Goal: Transaction & Acquisition: Book appointment/travel/reservation

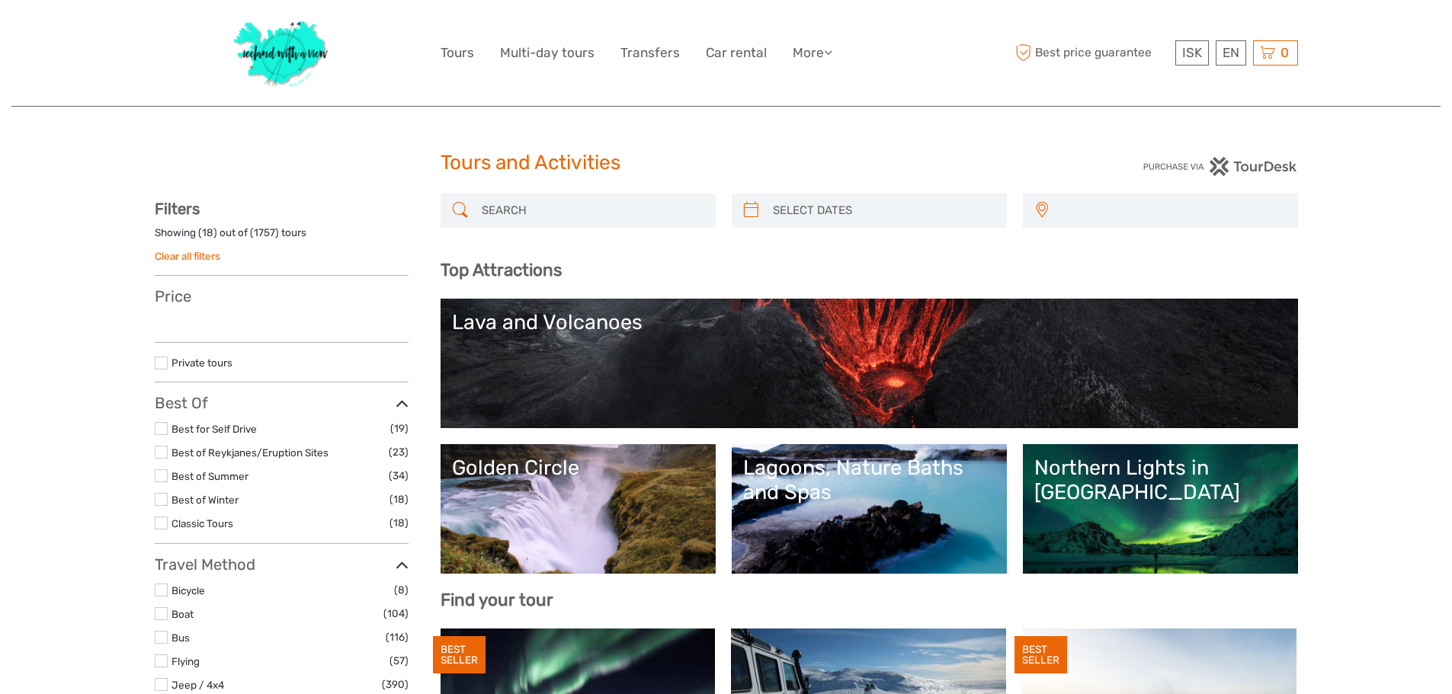
select select
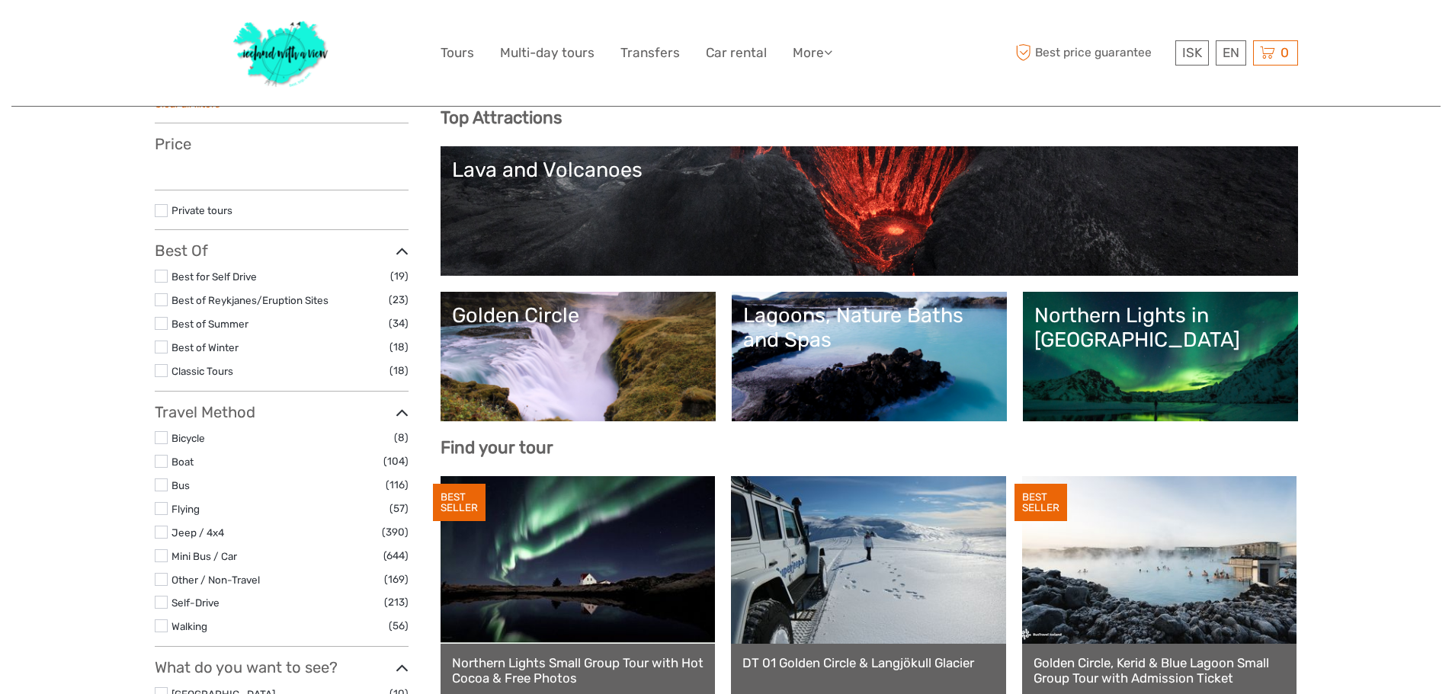
select select
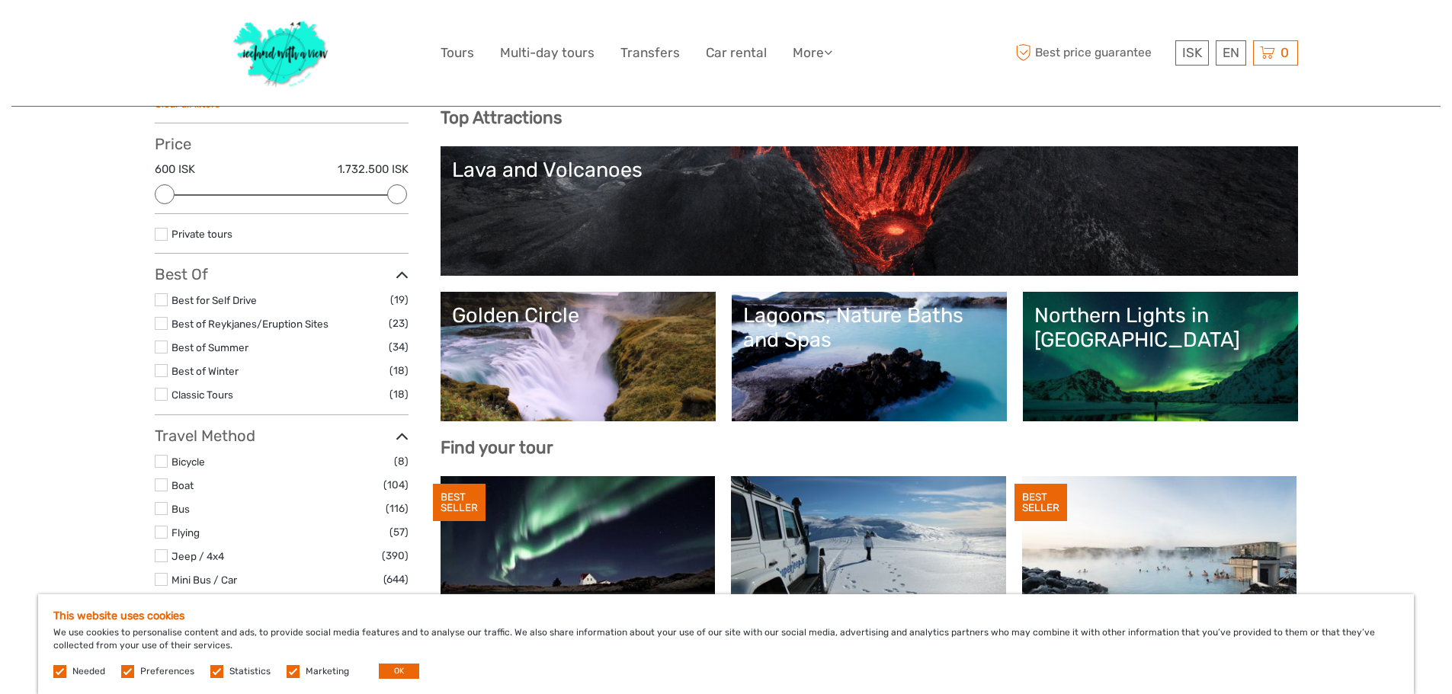
click at [559, 360] on link "Golden Circle" at bounding box center [578, 356] width 252 height 107
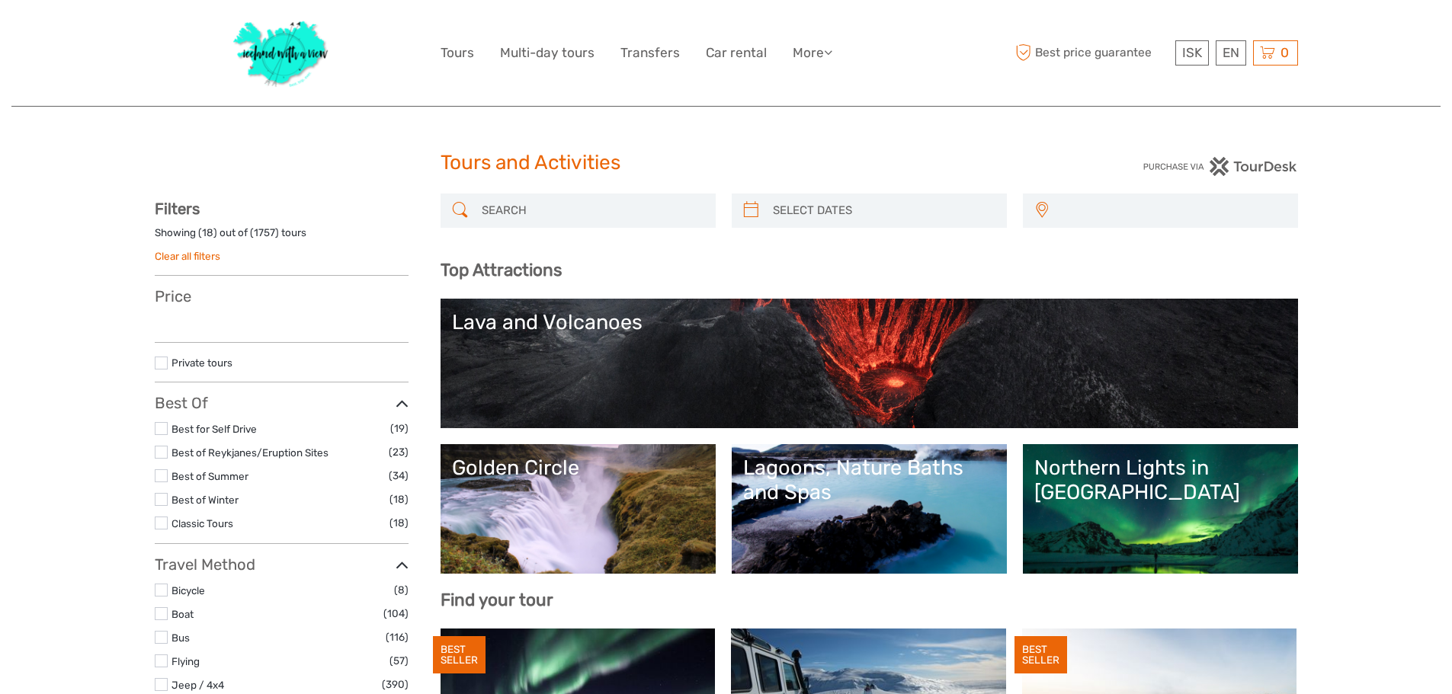
select select
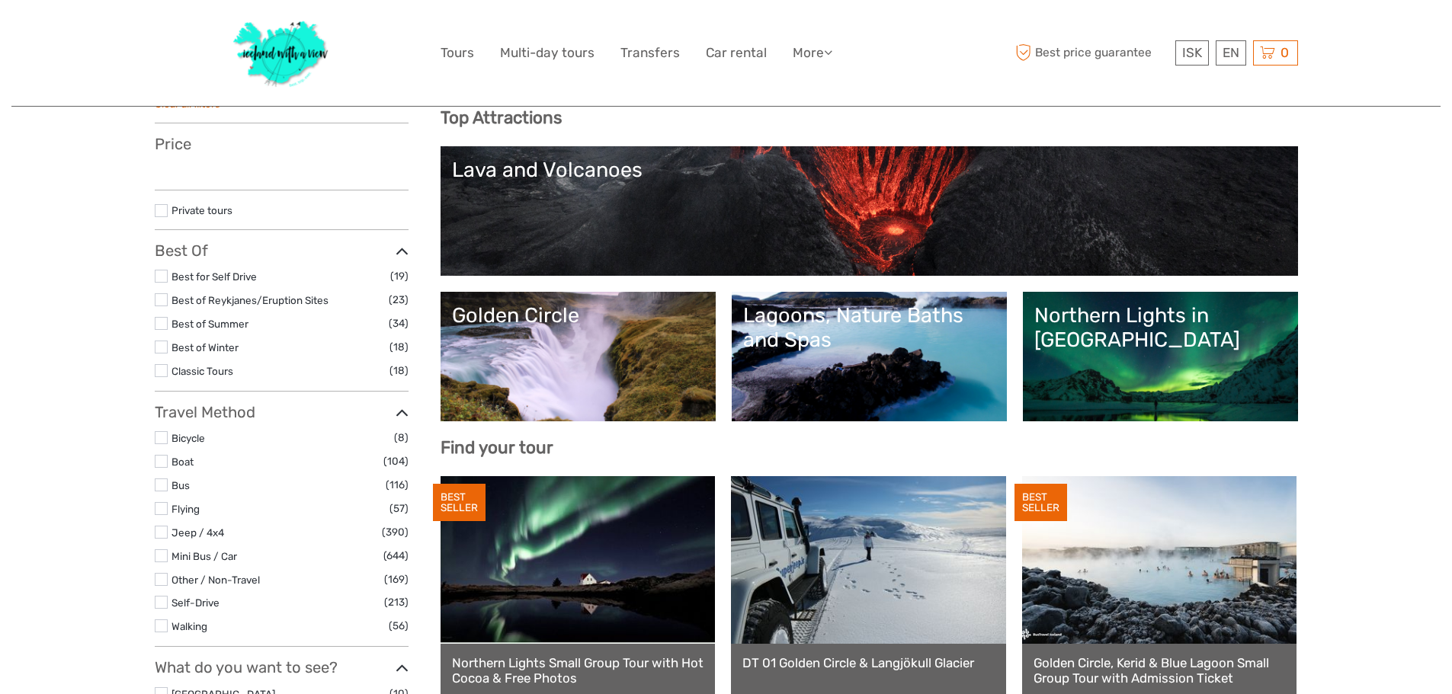
select select
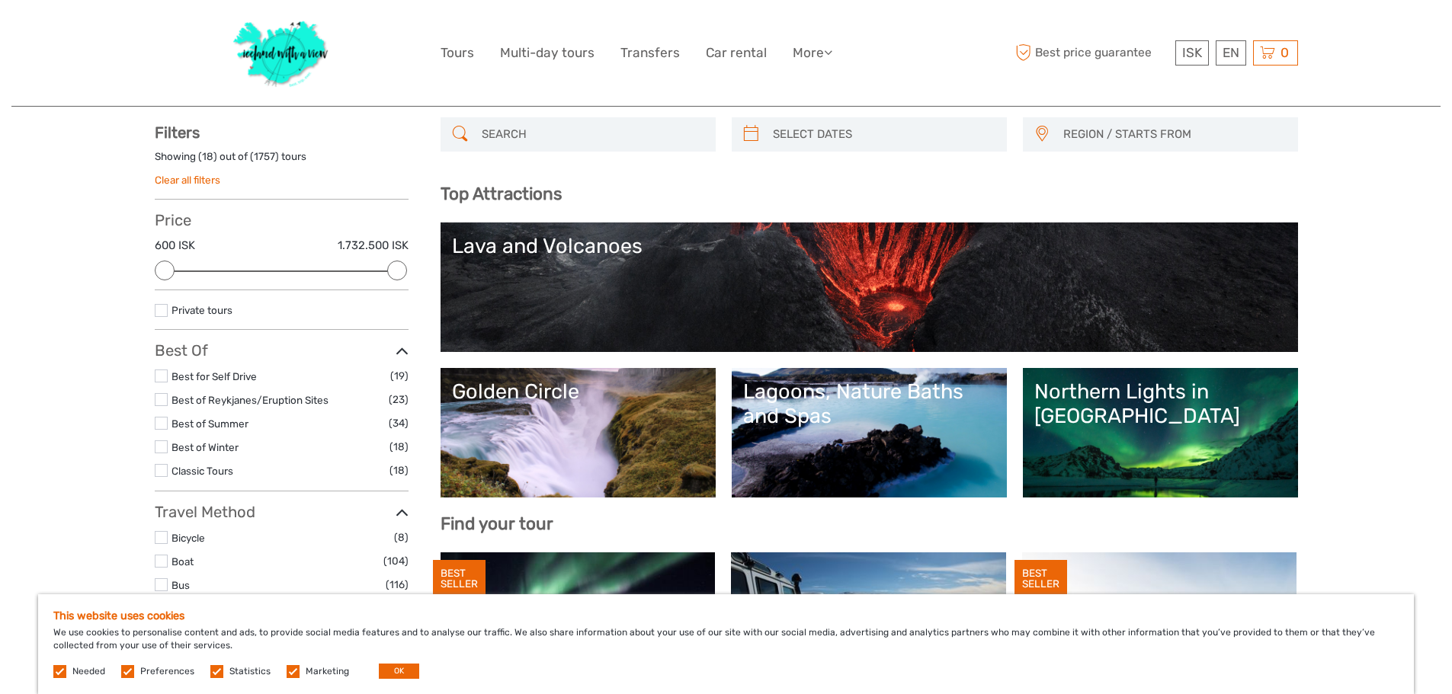
scroll to position [0, 0]
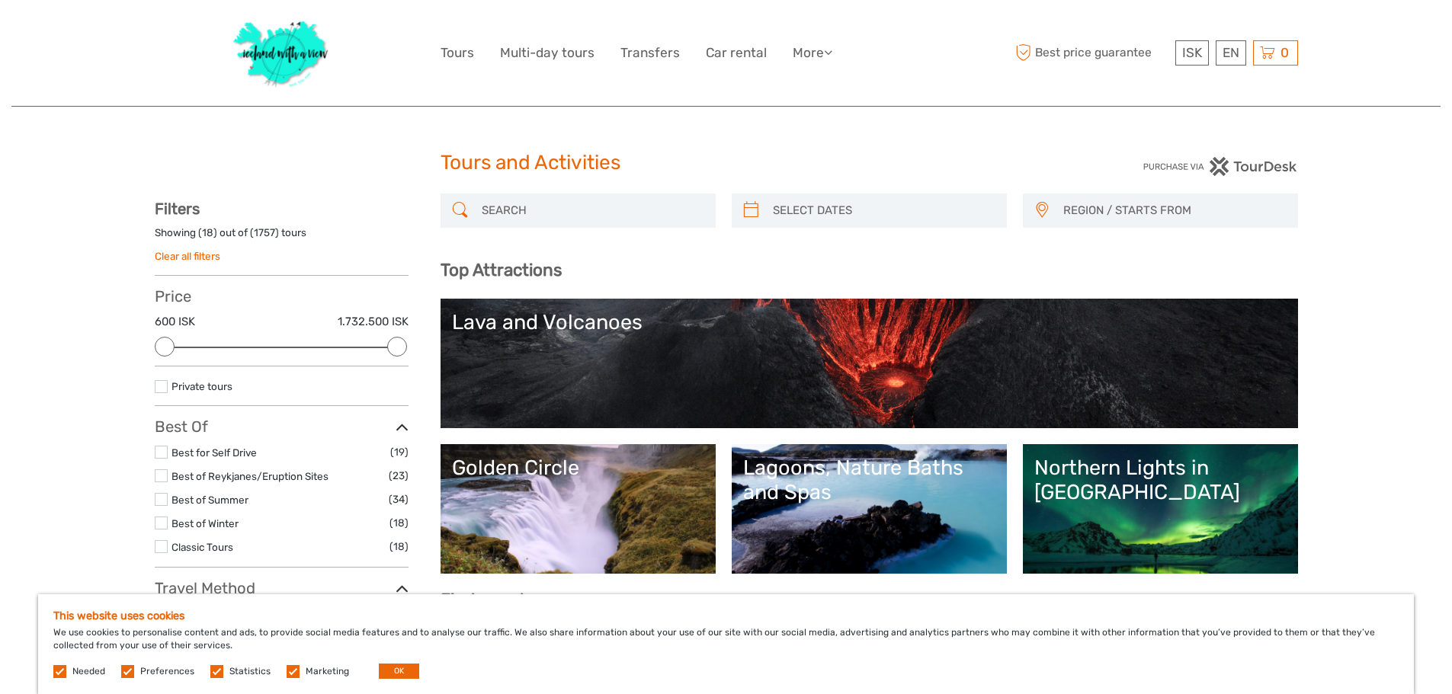
click at [773, 355] on link "Lava and Volcanoes" at bounding box center [869, 363] width 834 height 107
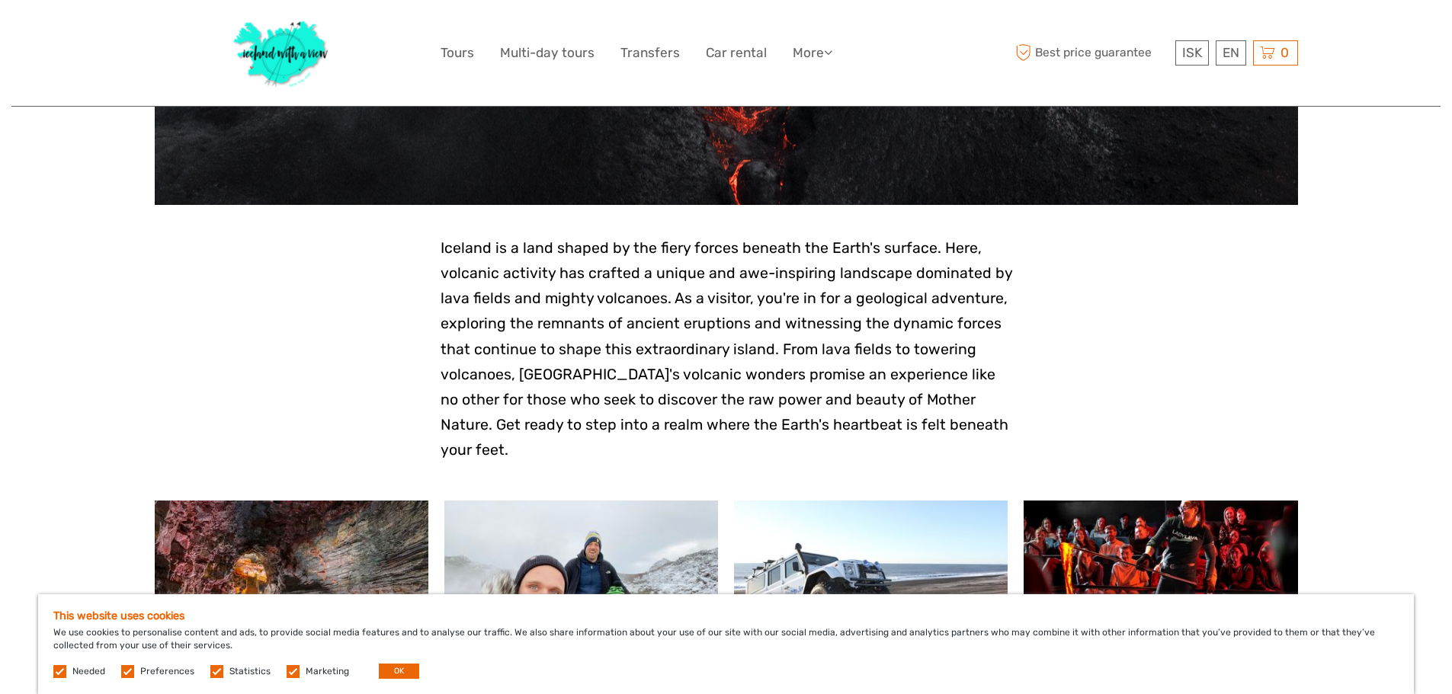
scroll to position [457, 0]
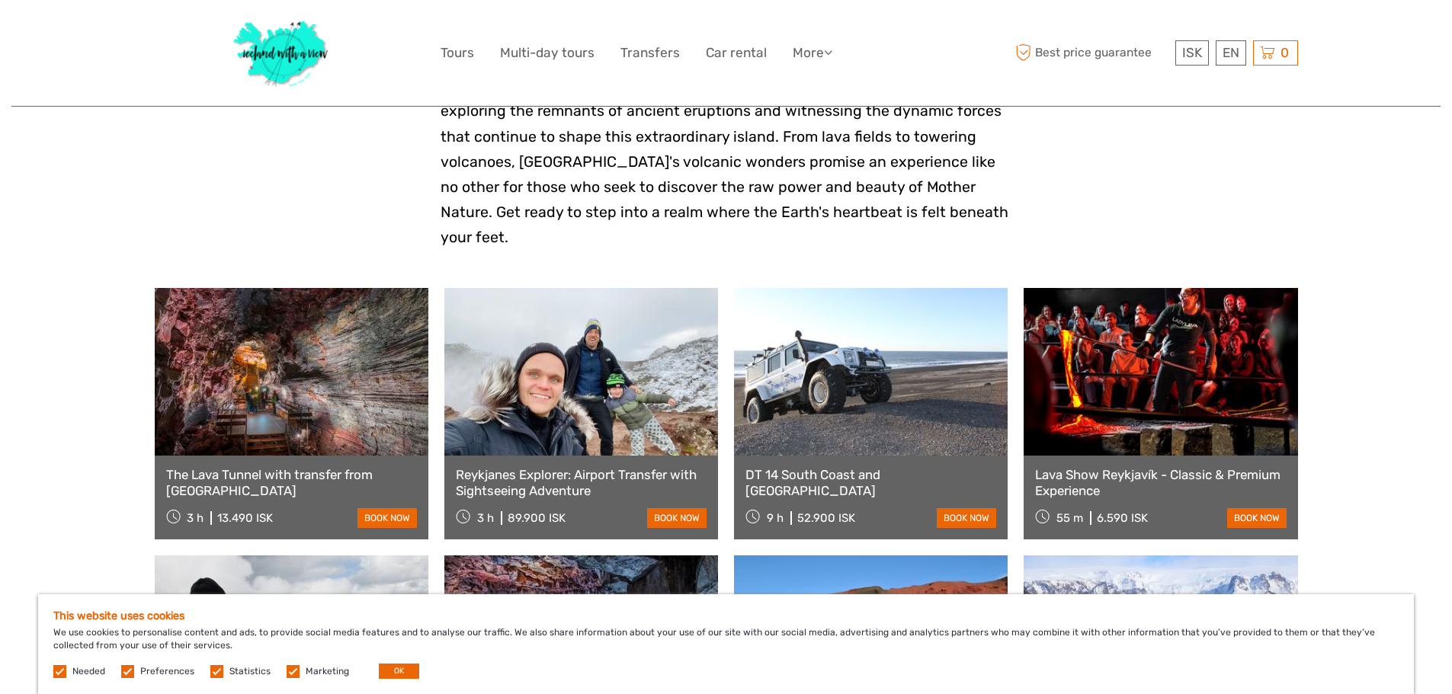
click at [572, 467] on link "Reykjanes Explorer: Airport Transfer with Sightseeing Adventure" at bounding box center [581, 482] width 251 height 31
click at [1270, 508] on link "book now" at bounding box center [1256, 518] width 59 height 20
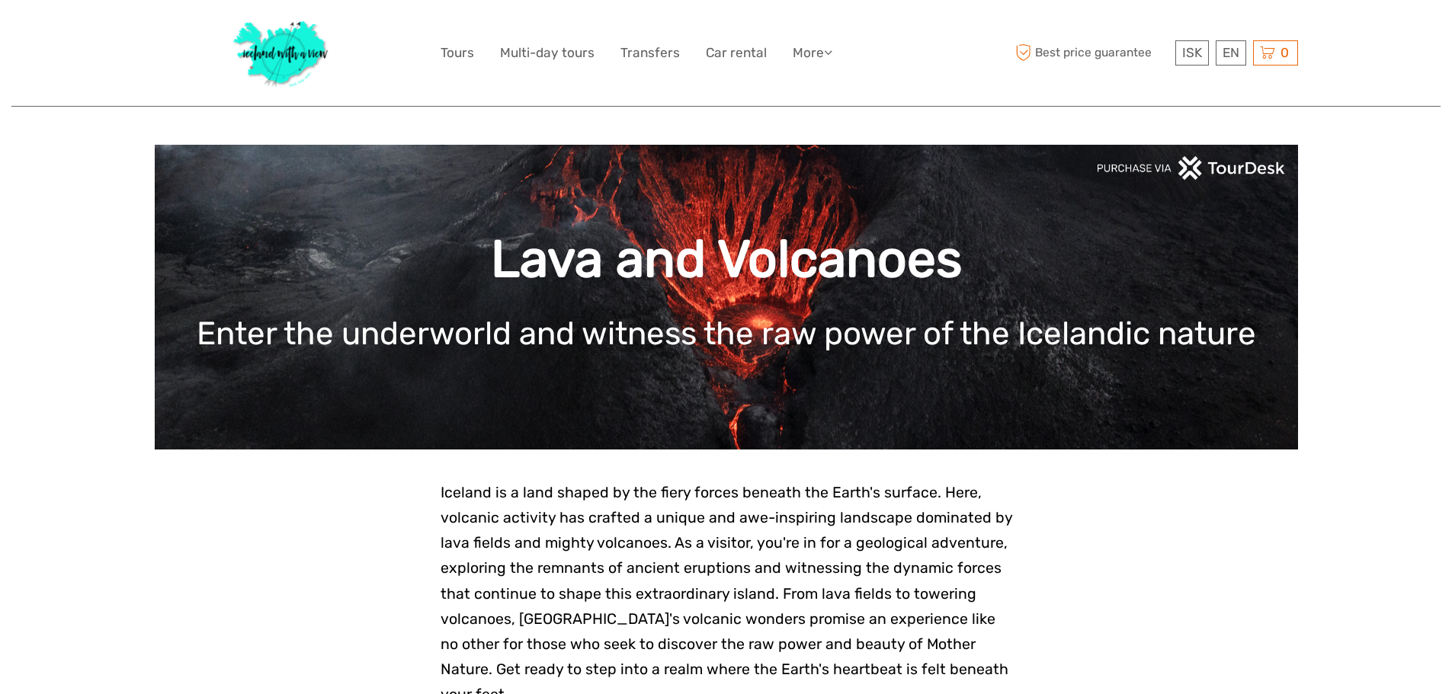
scroll to position [457, 0]
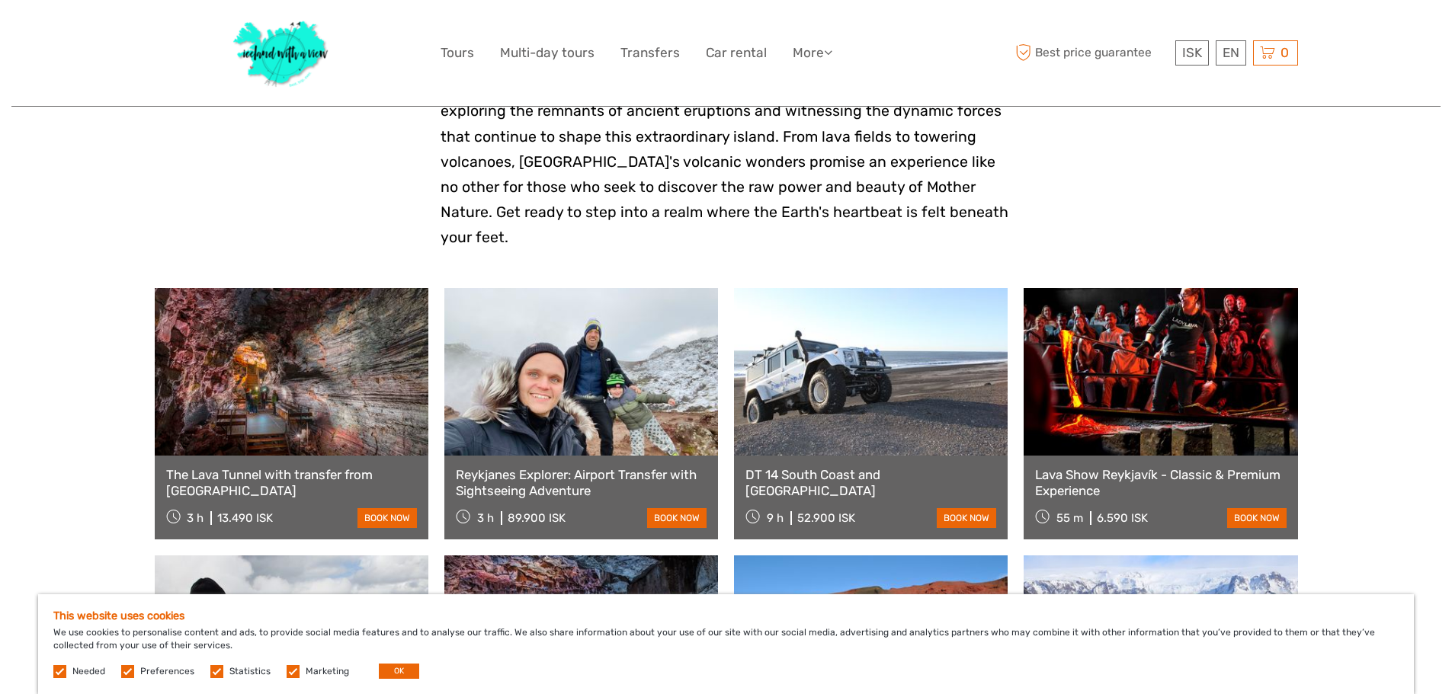
click at [1123, 379] on link at bounding box center [1160, 372] width 274 height 168
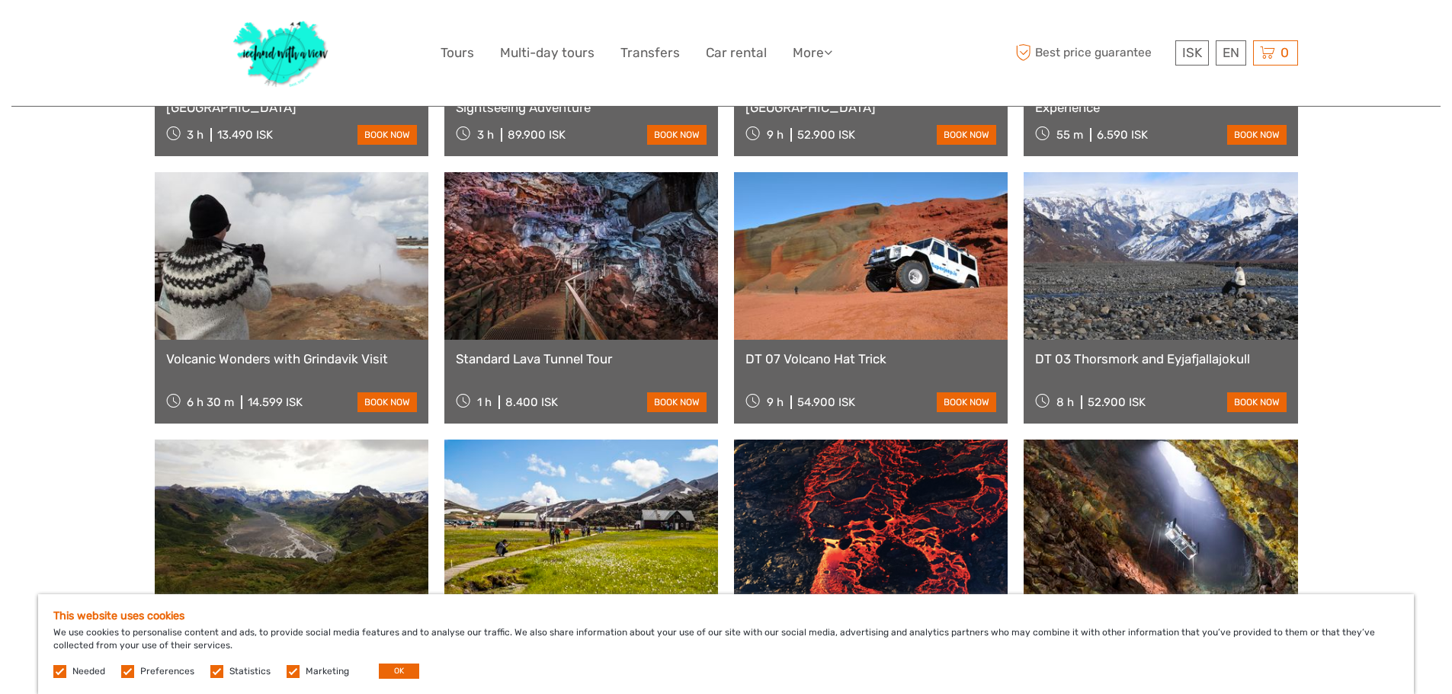
scroll to position [914, 0]
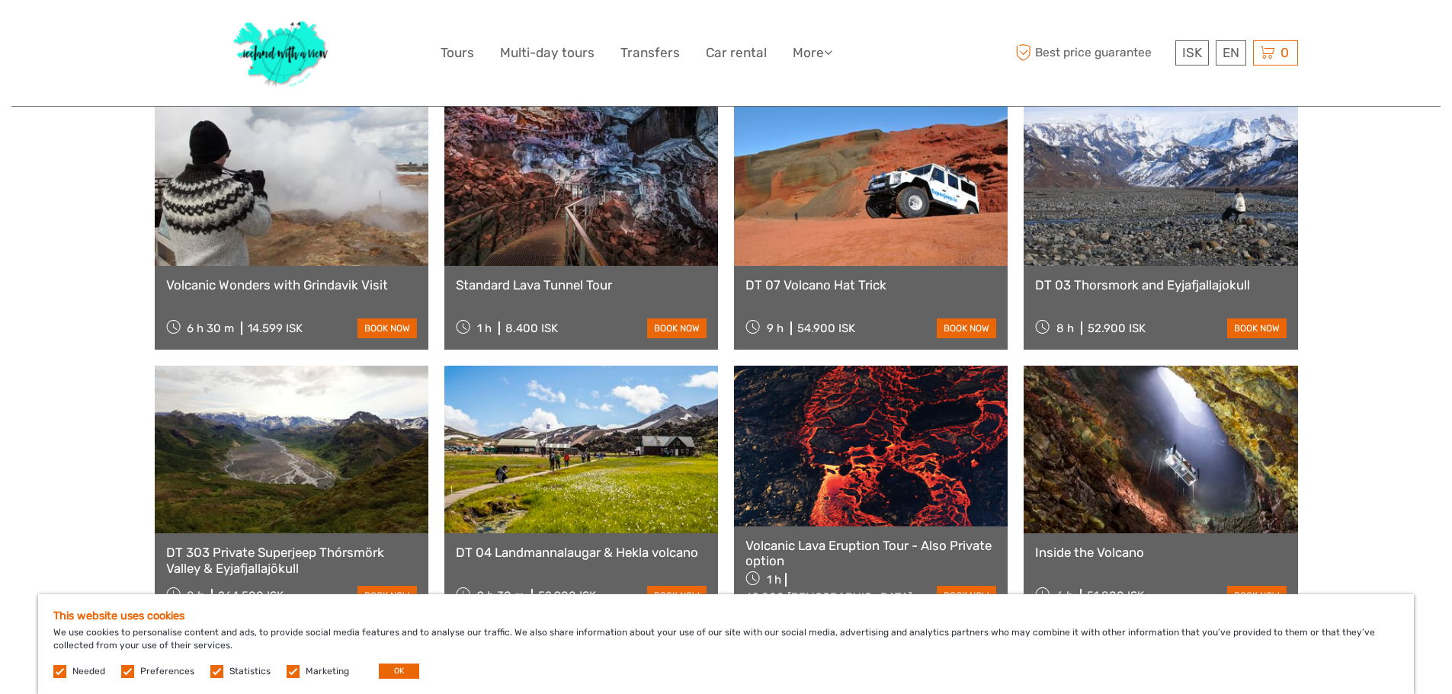
click at [882, 538] on link "Volcanic Lava Eruption Tour - Also Private option" at bounding box center [870, 553] width 251 height 31
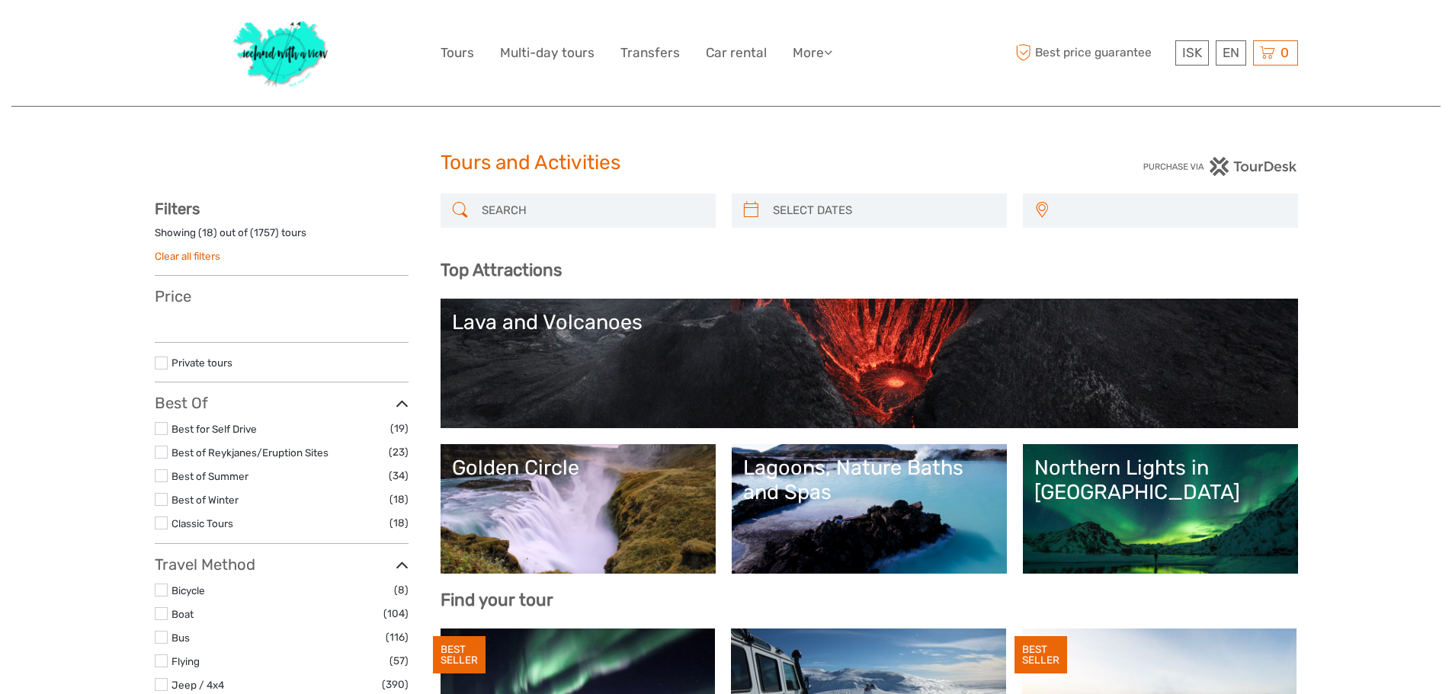
select select
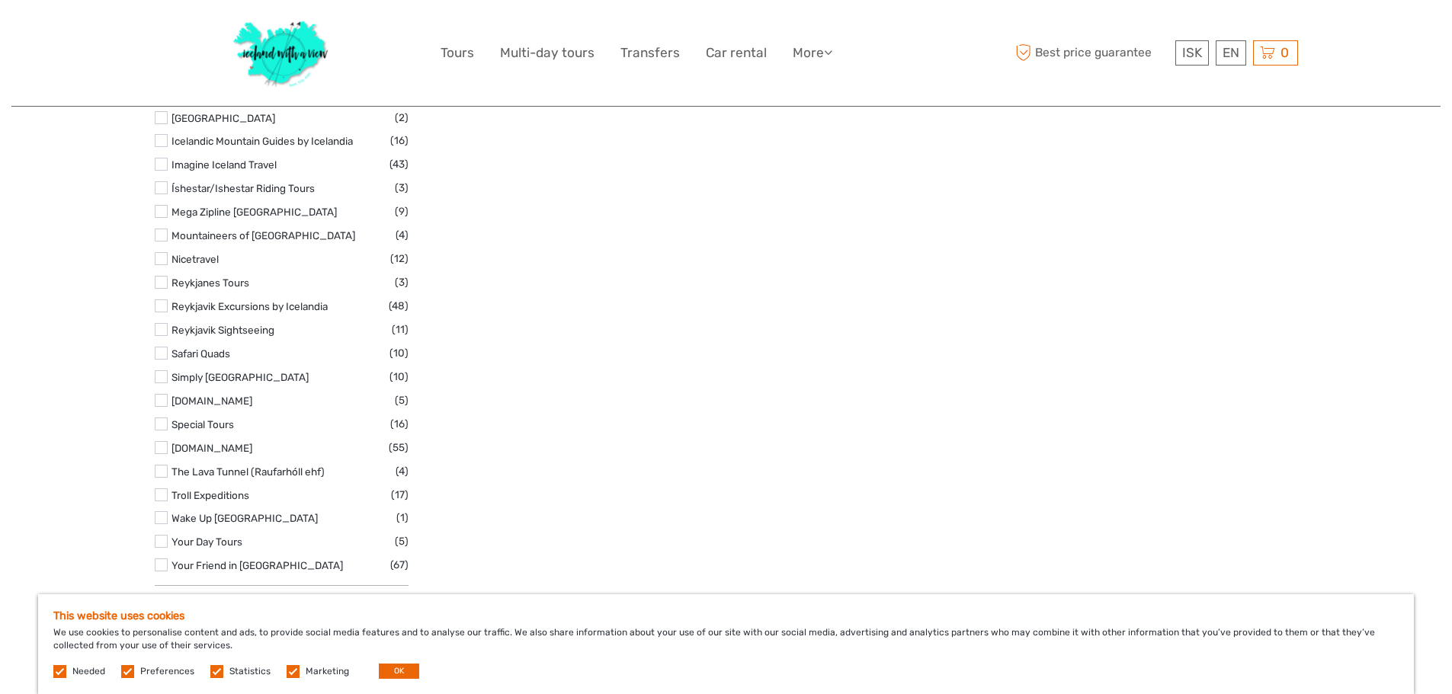
scroll to position [2362, 0]
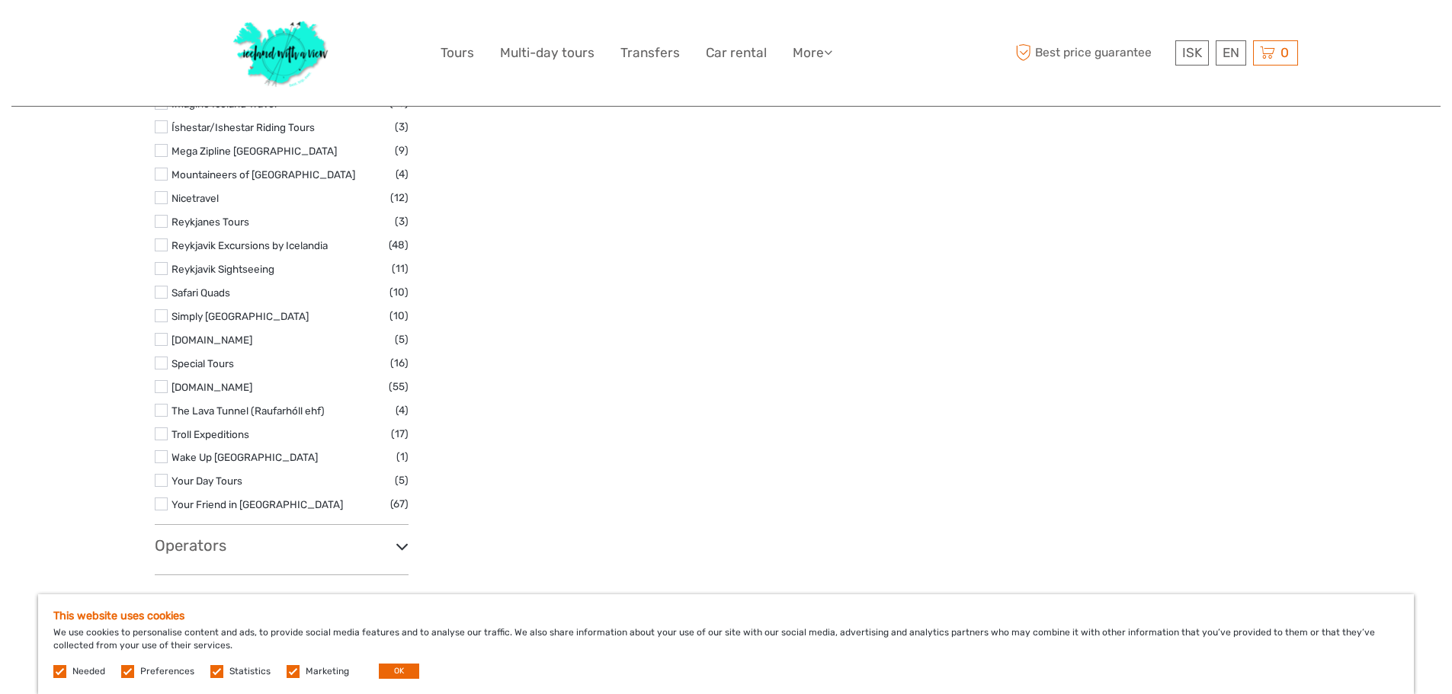
click at [396, 548] on icon at bounding box center [402, 546] width 13 height 21
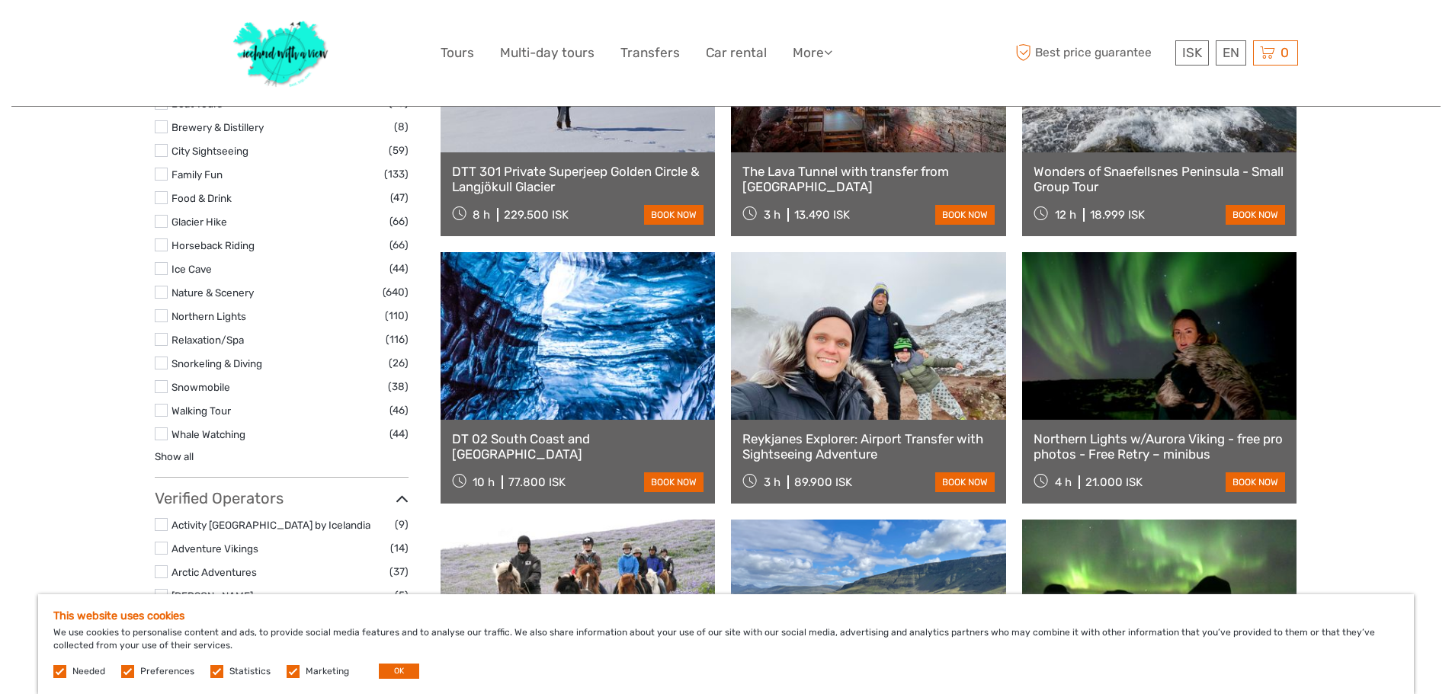
scroll to position [1448, 0]
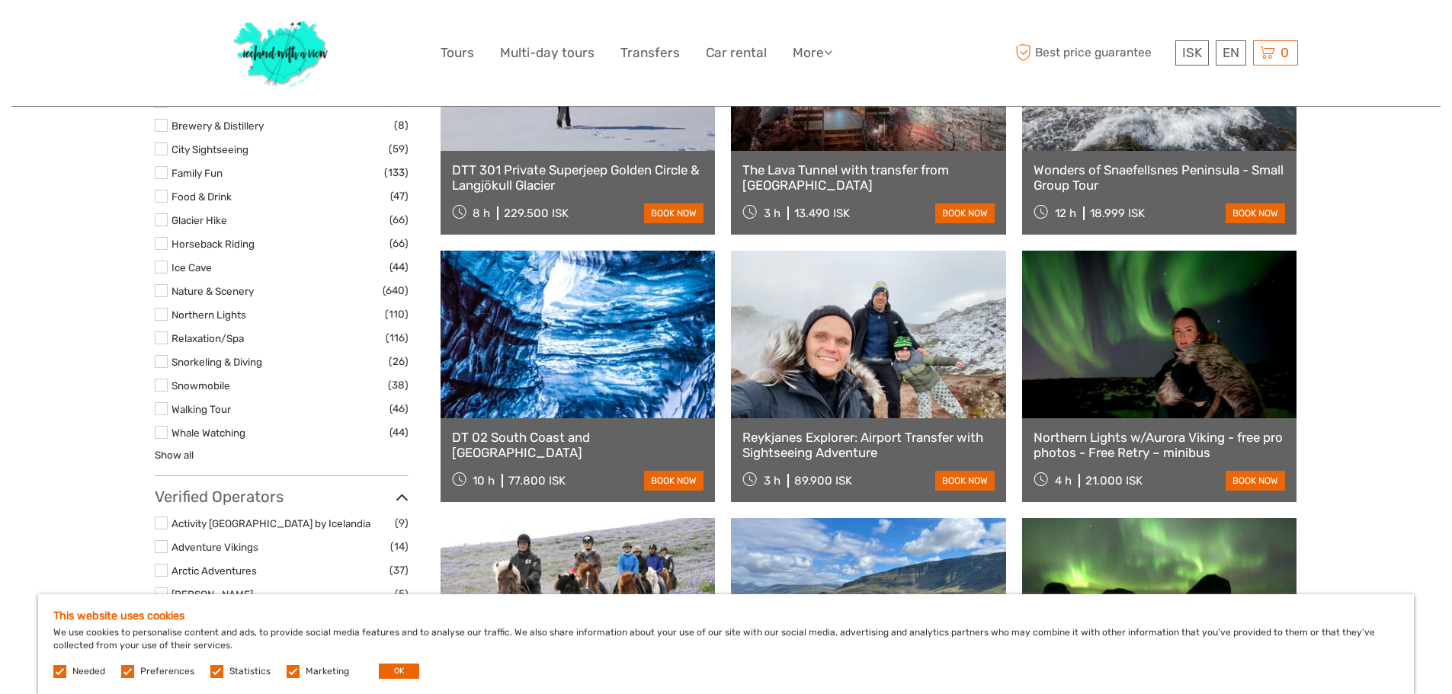
click at [166, 410] on label at bounding box center [161, 408] width 13 height 13
click at [0, 0] on input "checkbox" at bounding box center [0, 0] width 0 height 0
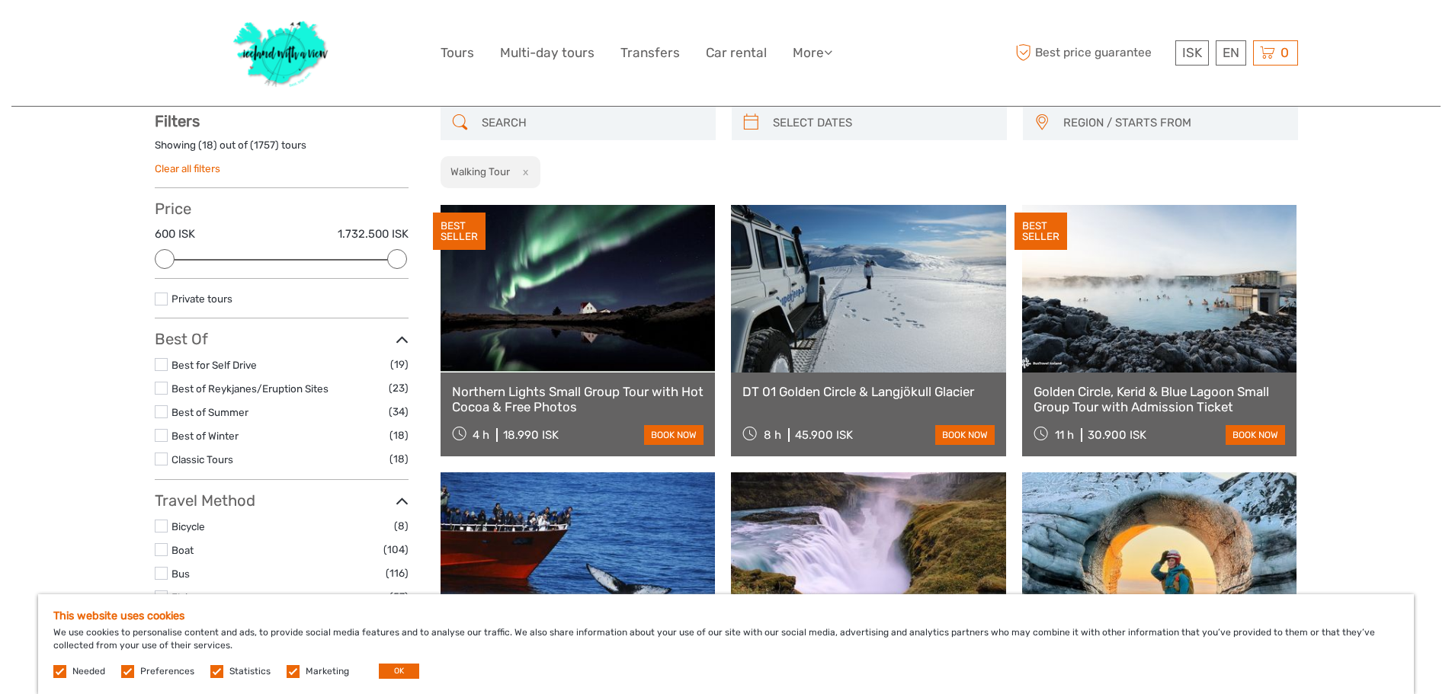
scroll to position [87, 0]
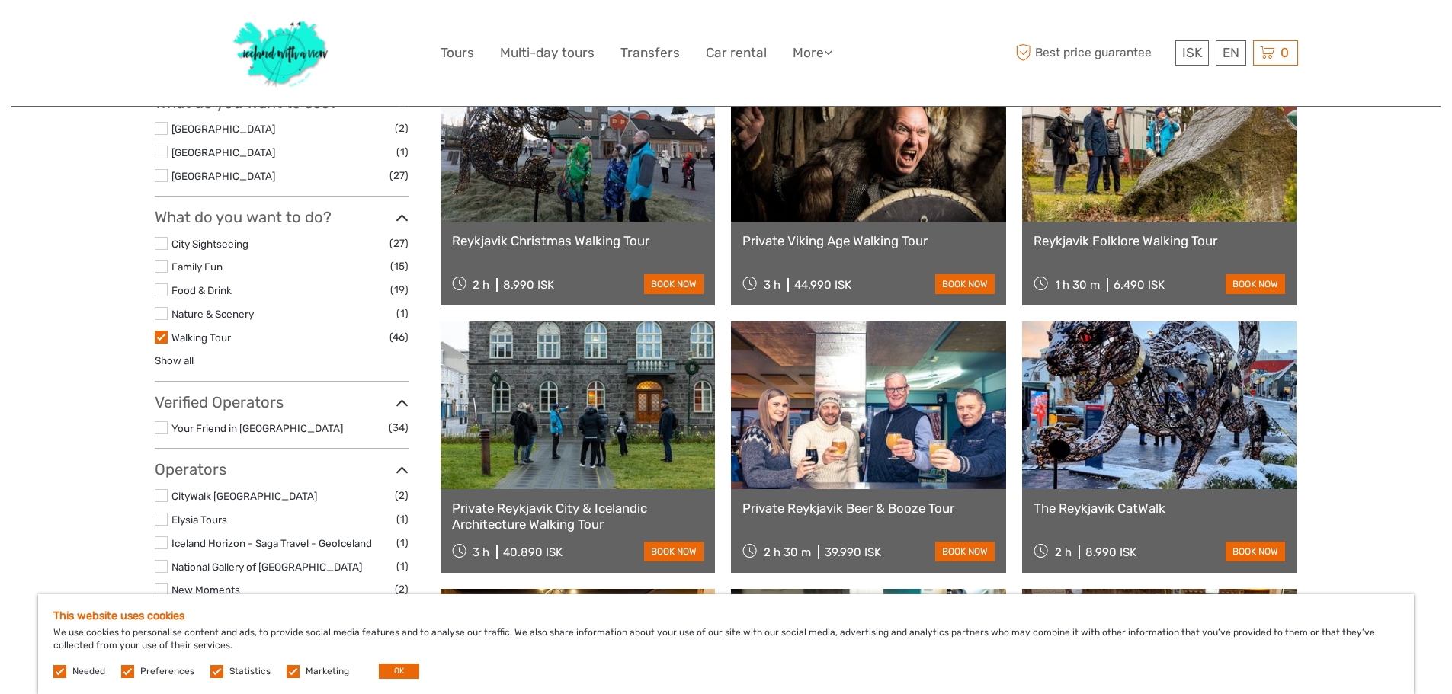
scroll to position [315, 0]
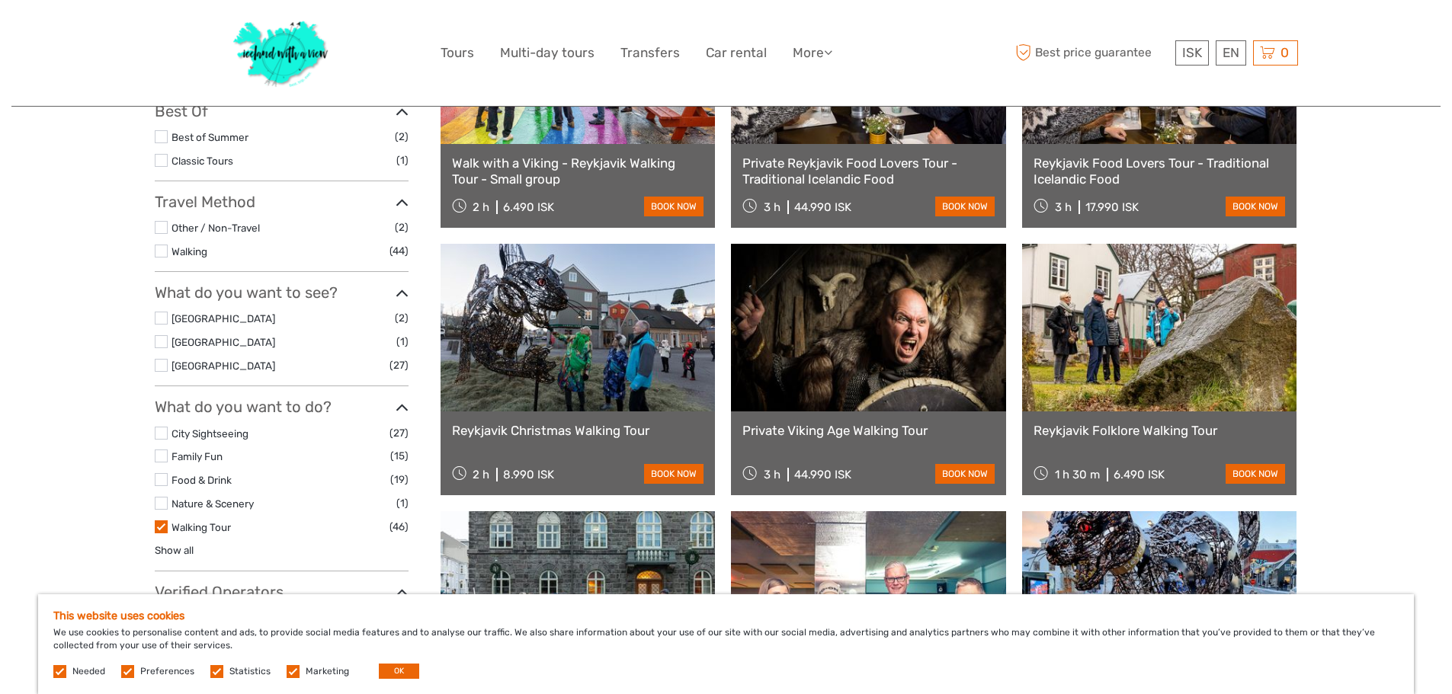
click at [162, 529] on label at bounding box center [161, 526] width 13 height 13
click at [0, 0] on input "checkbox" at bounding box center [0, 0] width 0 height 0
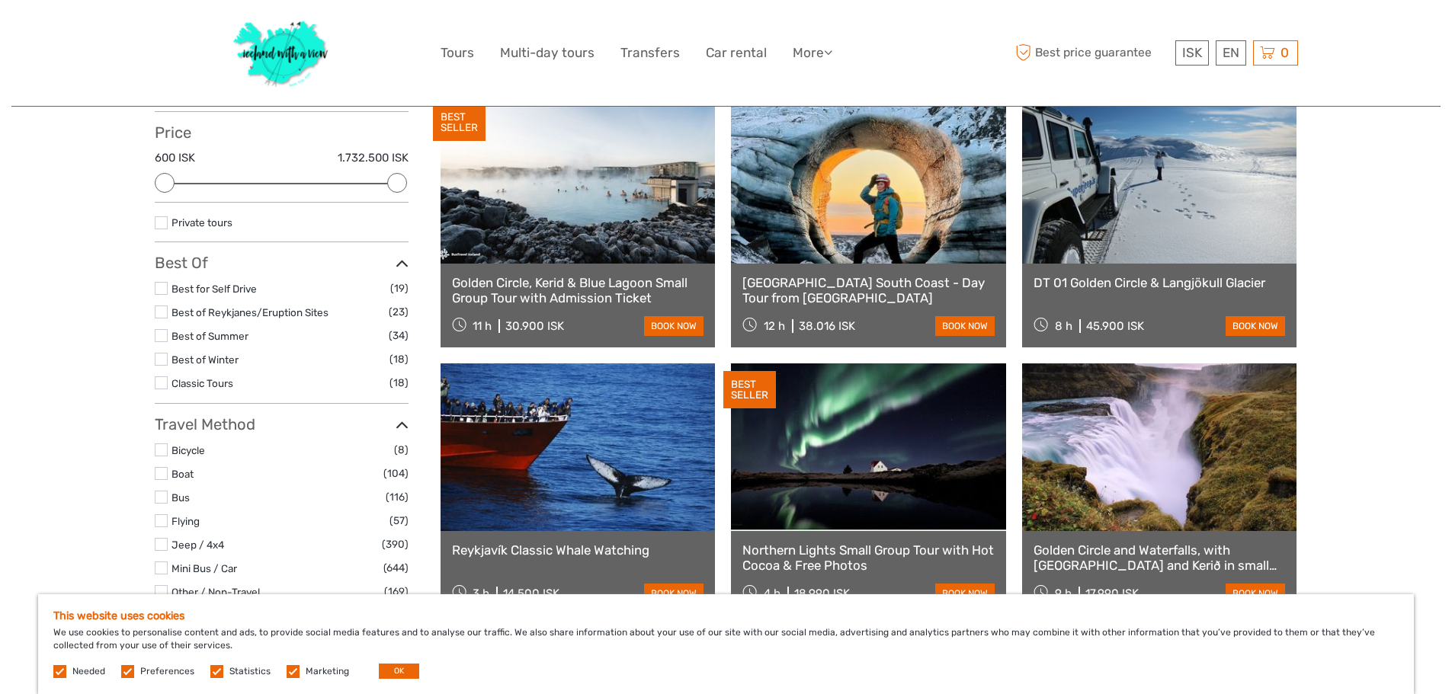
scroll to position [163, 0]
click at [164, 338] on label at bounding box center [161, 336] width 13 height 13
click at [0, 0] on input "checkbox" at bounding box center [0, 0] width 0 height 0
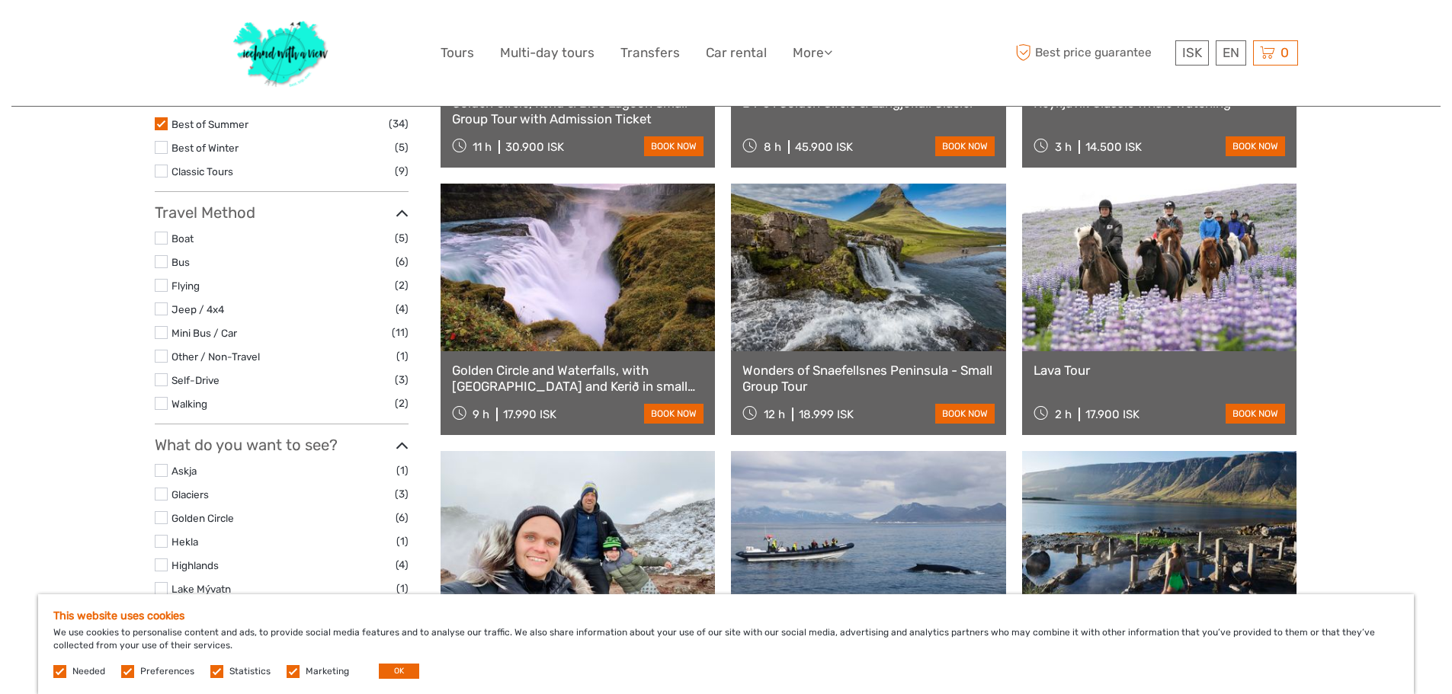
scroll to position [239, 0]
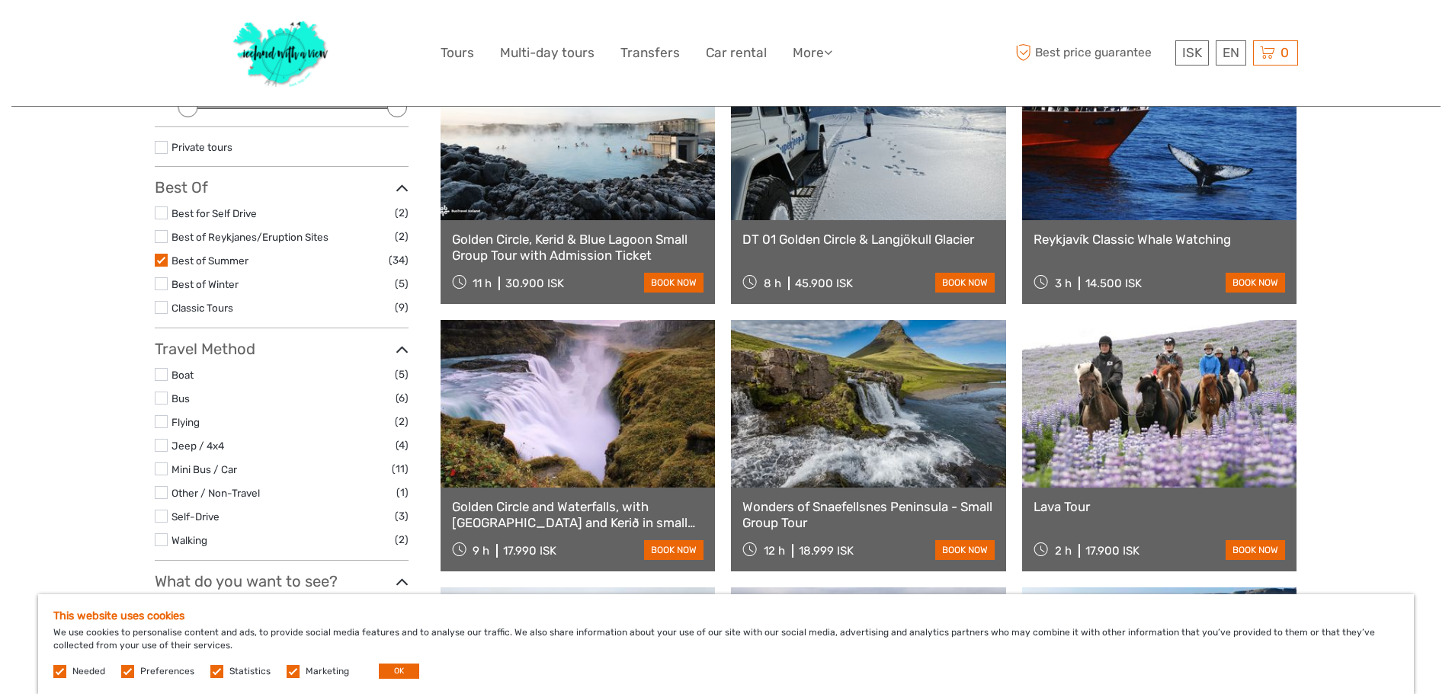
click at [163, 258] on label at bounding box center [161, 260] width 13 height 13
click at [0, 0] on input "checkbox" at bounding box center [0, 0] width 0 height 0
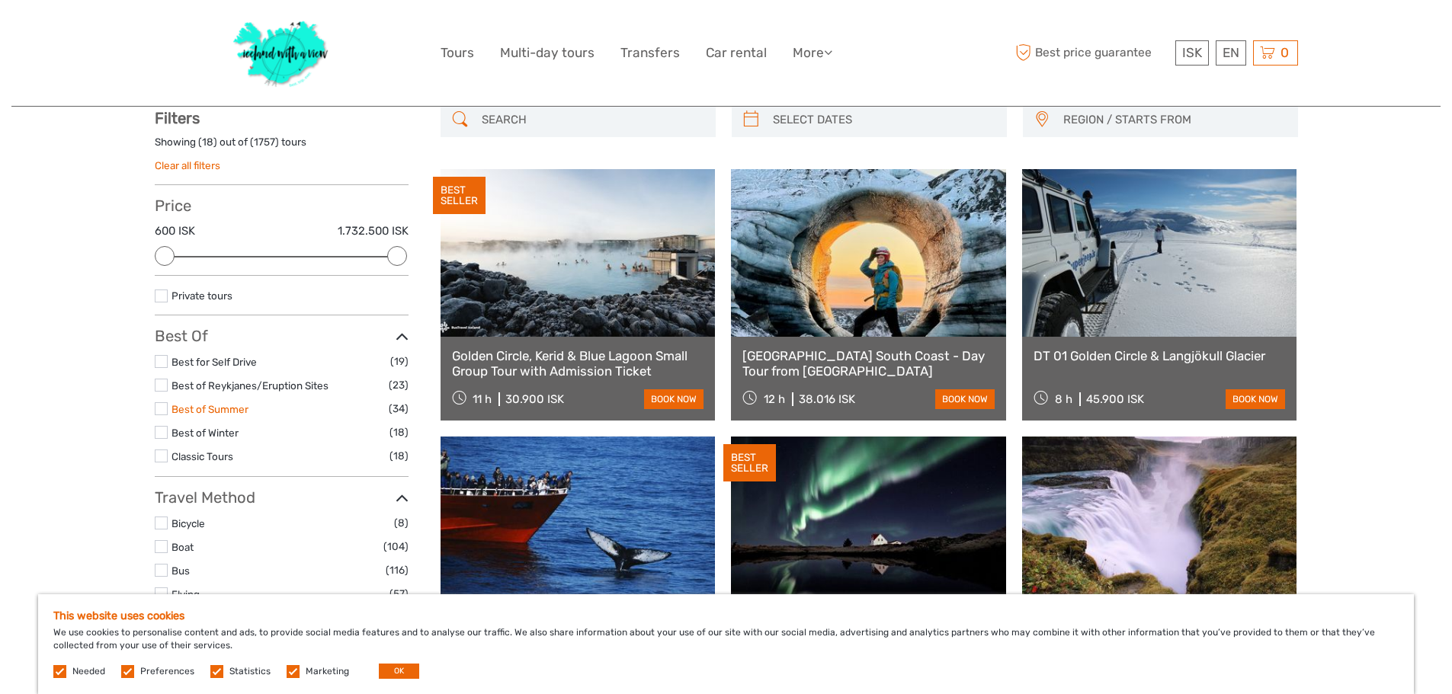
scroll to position [229, 0]
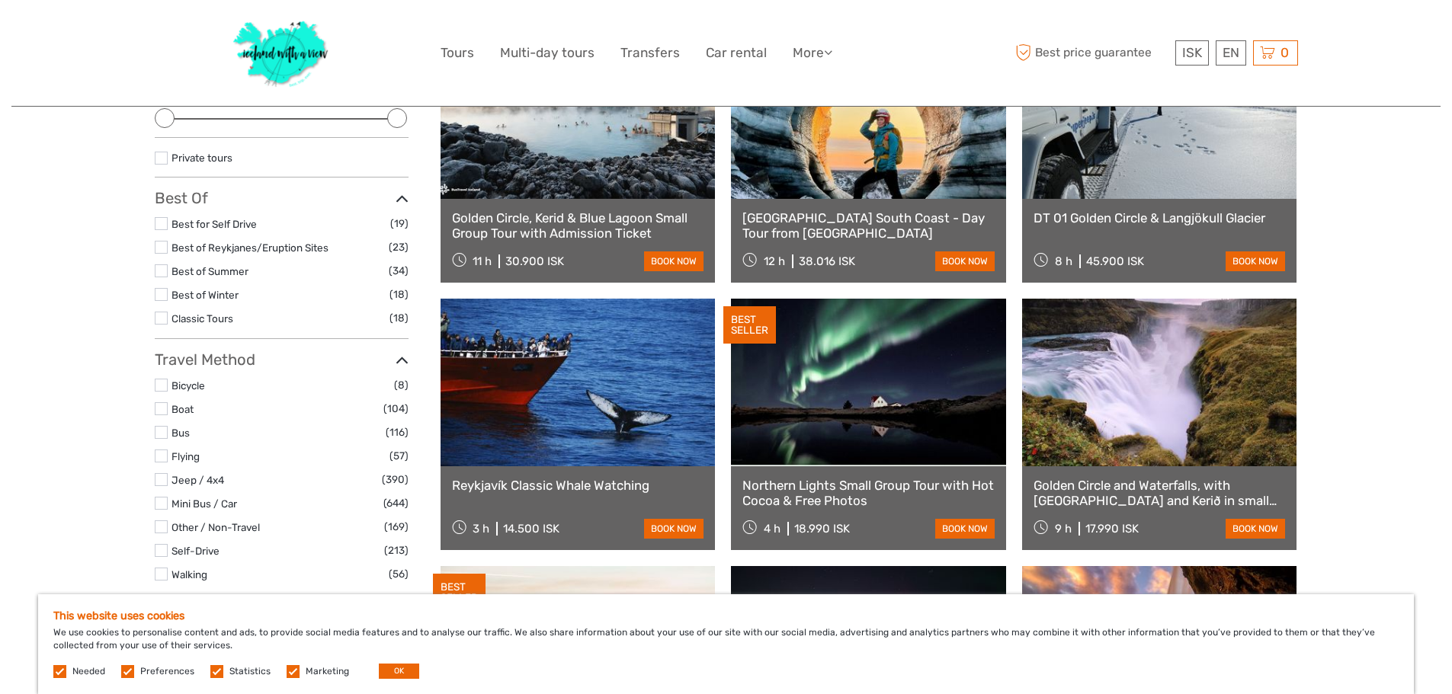
click at [163, 482] on label at bounding box center [161, 479] width 13 height 13
click at [0, 0] on input "checkbox" at bounding box center [0, 0] width 0 height 0
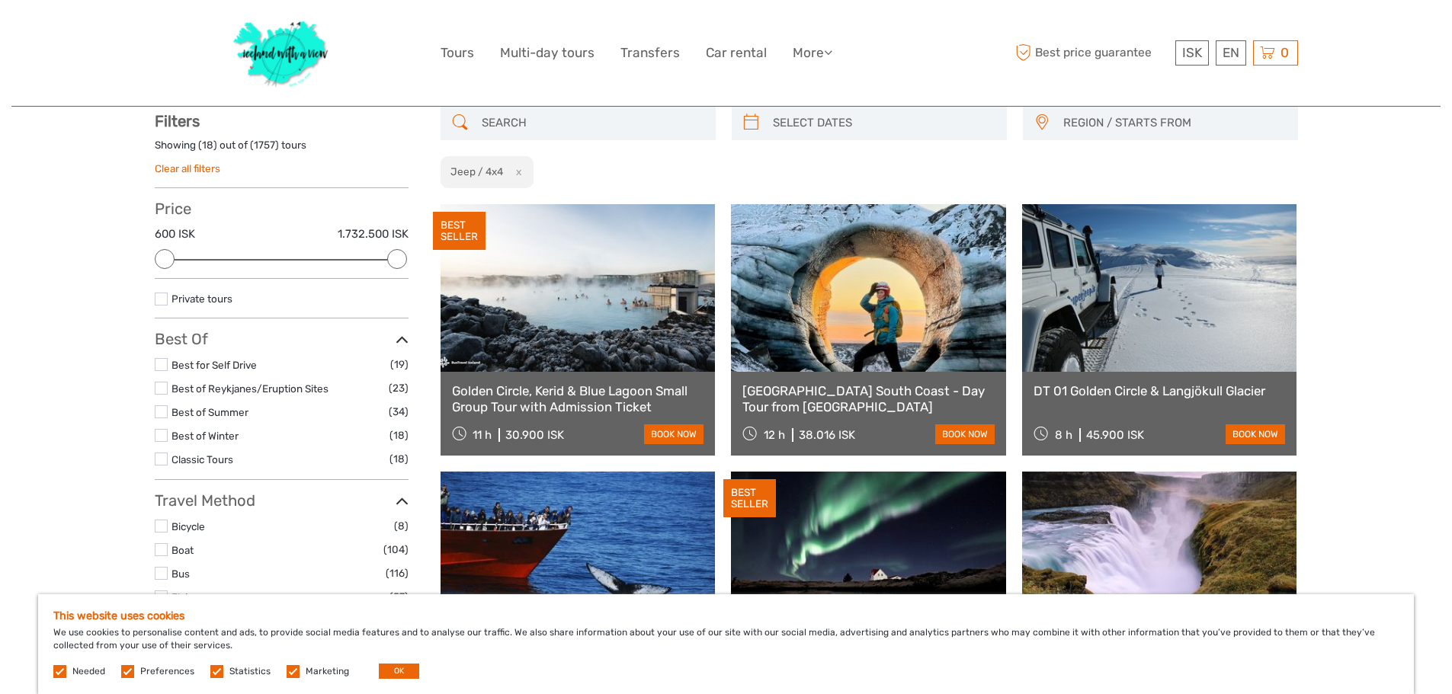
scroll to position [87, 0]
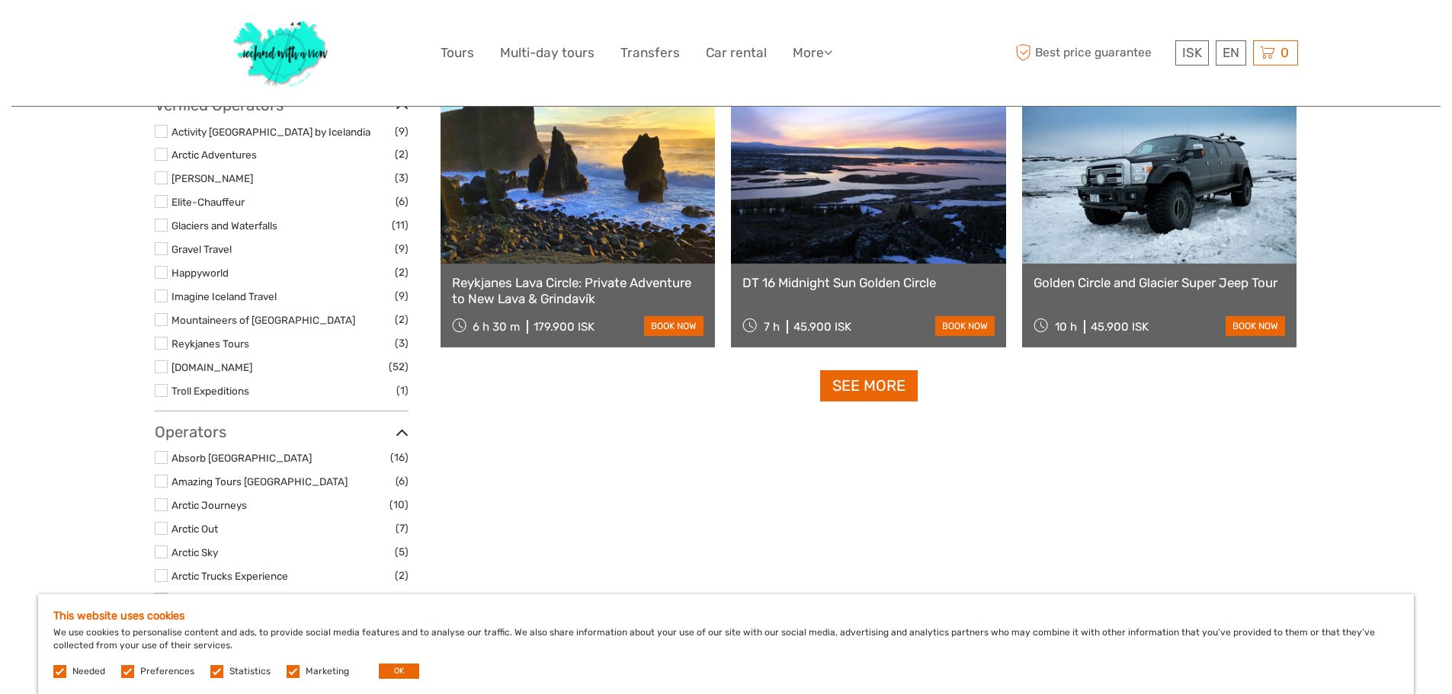
scroll to position [1535, 0]
